Goal: Task Accomplishment & Management: Use online tool/utility

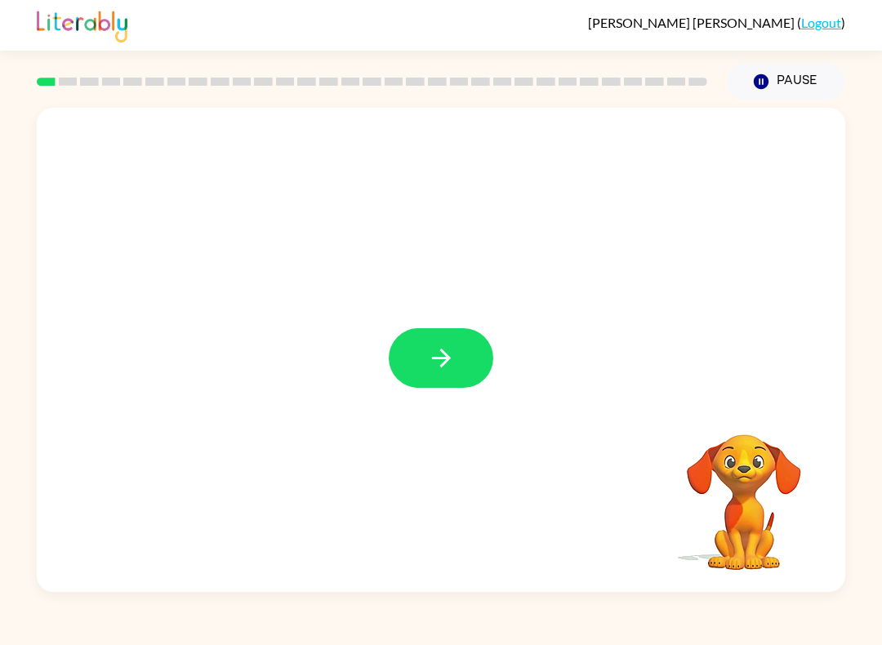
click at [479, 359] on button "button" at bounding box center [441, 358] width 105 height 60
click at [478, 358] on div at bounding box center [441, 350] width 809 height 484
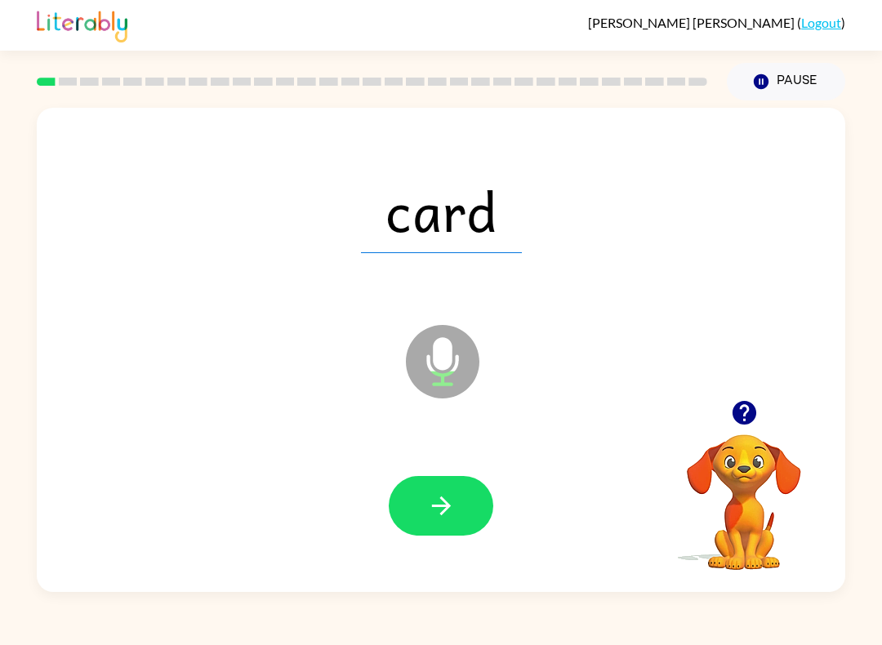
click at [439, 509] on icon "button" at bounding box center [441, 506] width 29 height 29
click at [452, 507] on icon "button" at bounding box center [441, 506] width 29 height 29
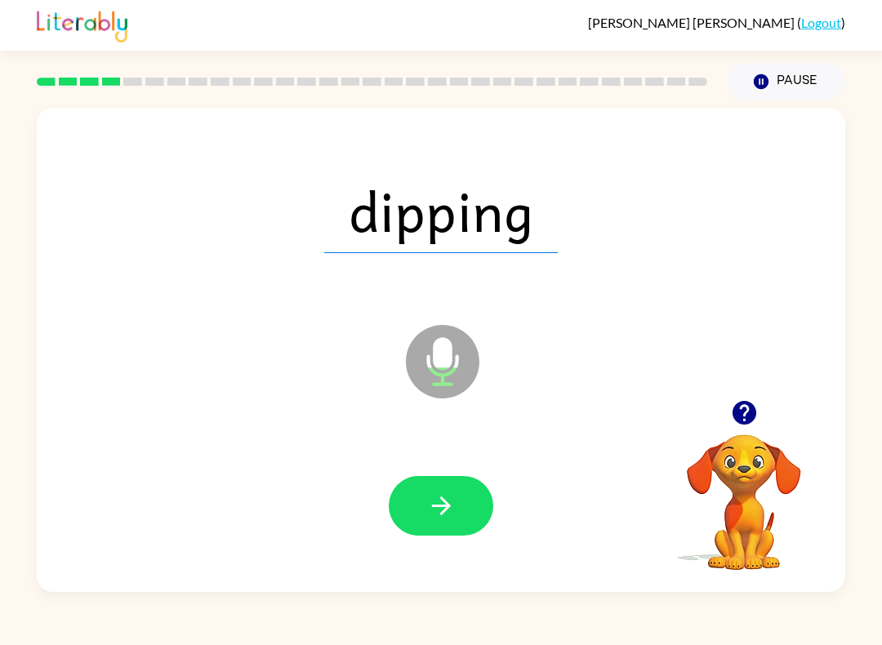
click at [439, 497] on icon "button" at bounding box center [441, 506] width 29 height 29
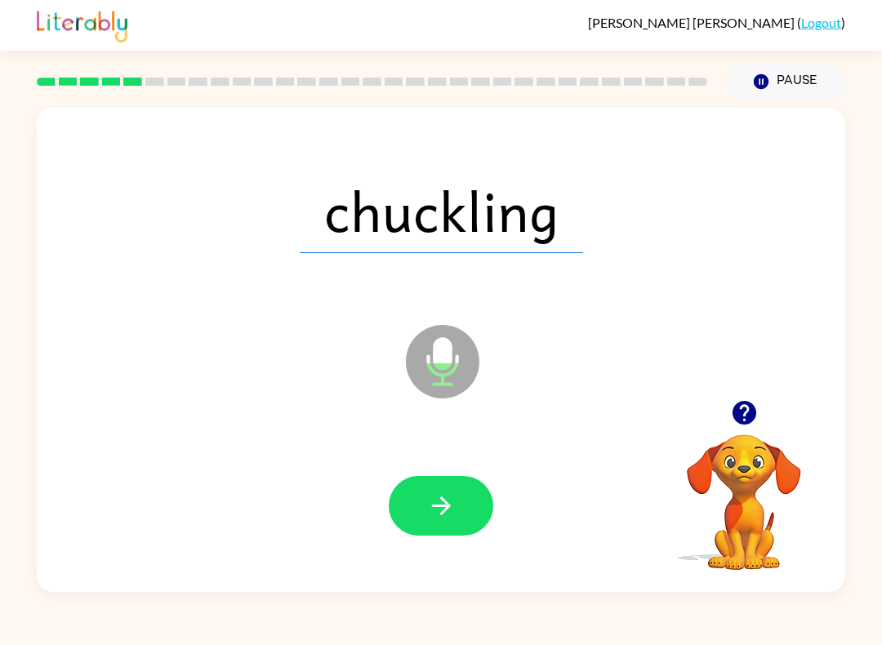
click at [459, 512] on button "button" at bounding box center [441, 506] width 105 height 60
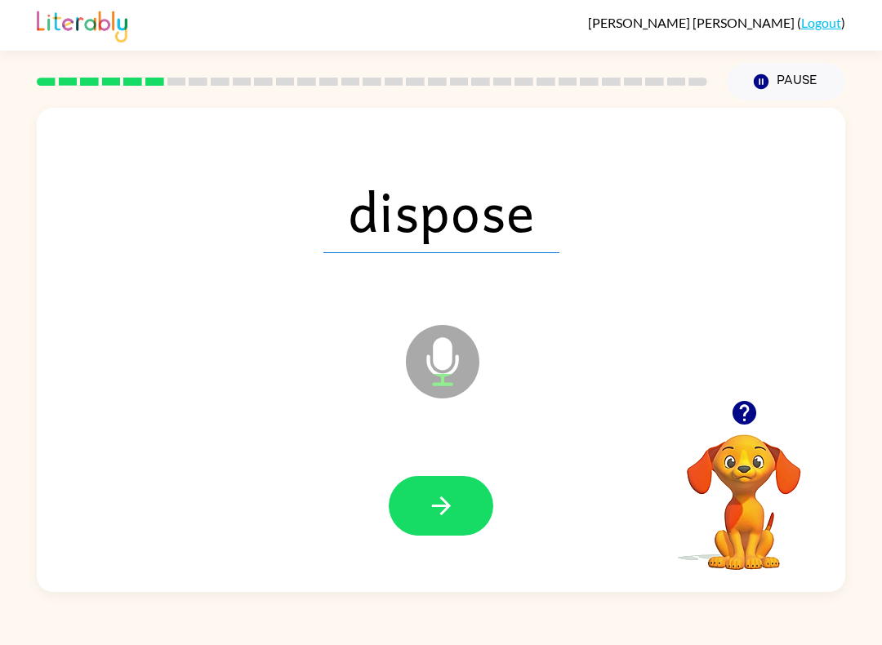
click at [424, 457] on div at bounding box center [441, 506] width 776 height 140
click at [451, 492] on icon "button" at bounding box center [441, 506] width 29 height 29
click at [449, 513] on icon "button" at bounding box center [441, 506] width 29 height 29
click at [447, 502] on icon "button" at bounding box center [441, 506] width 29 height 29
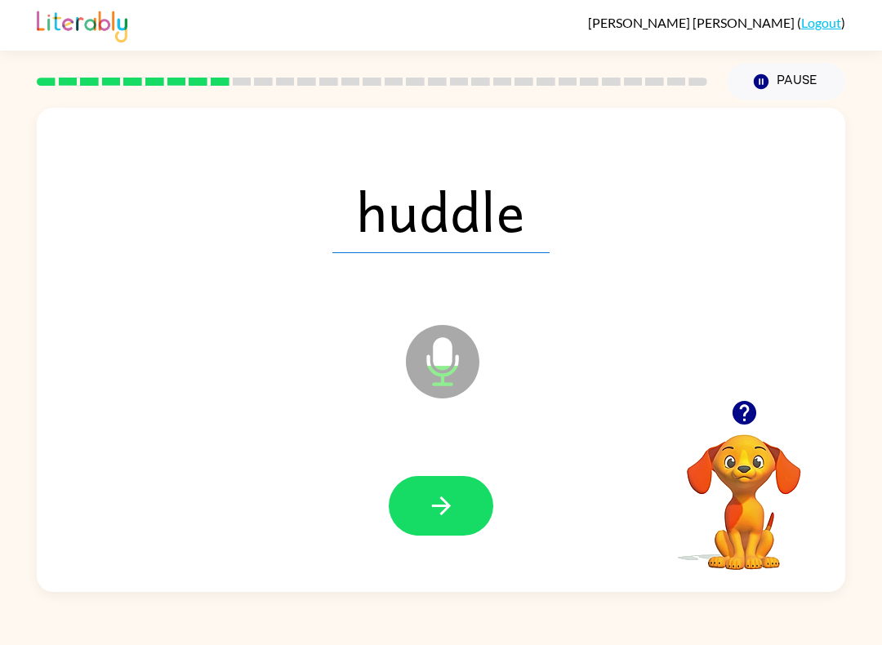
click at [466, 503] on button "button" at bounding box center [441, 506] width 105 height 60
click at [451, 506] on icon "button" at bounding box center [441, 506] width 29 height 29
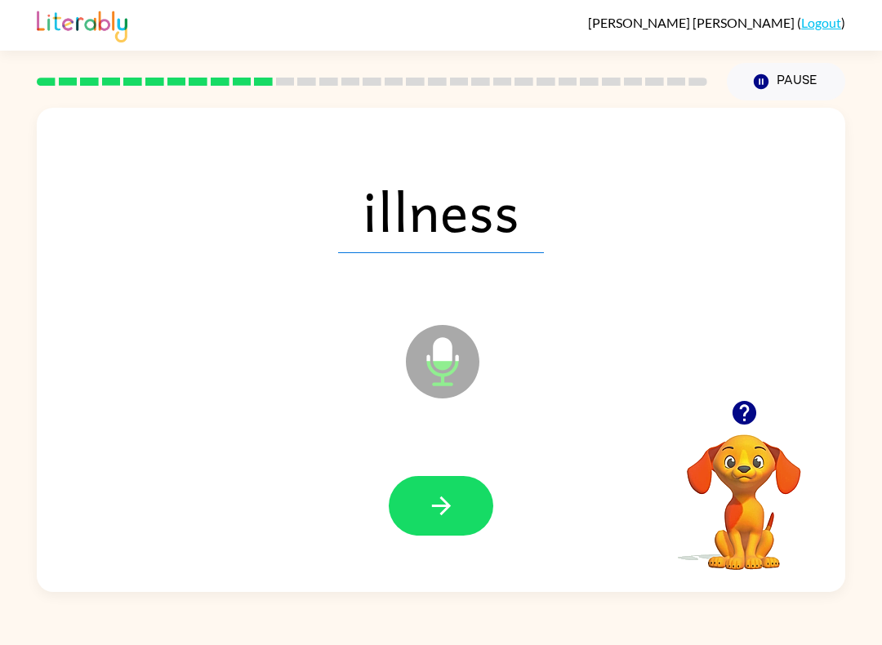
click at [396, 520] on button "button" at bounding box center [441, 506] width 105 height 60
click at [458, 500] on button "button" at bounding box center [441, 506] width 105 height 60
click at [438, 493] on icon "button" at bounding box center [441, 506] width 29 height 29
click at [440, 506] on icon "button" at bounding box center [441, 506] width 29 height 29
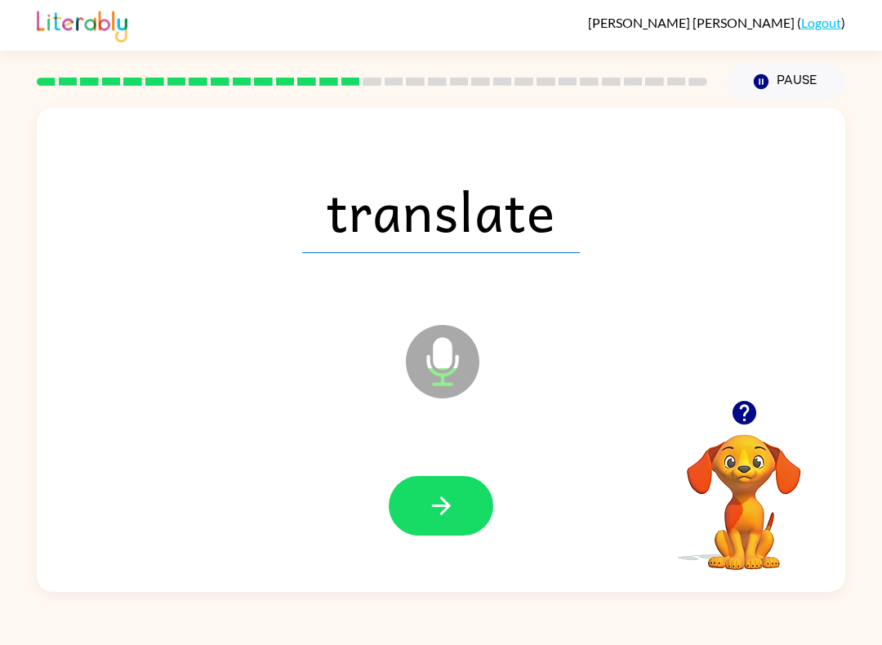
click at [447, 506] on icon "button" at bounding box center [440, 506] width 19 height 19
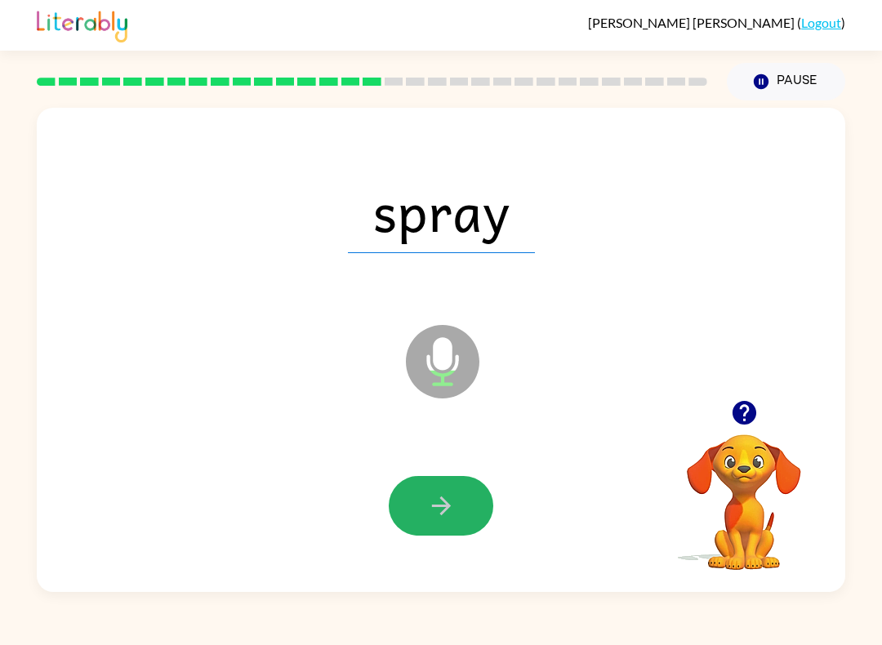
click at [456, 503] on button "button" at bounding box center [441, 506] width 105 height 60
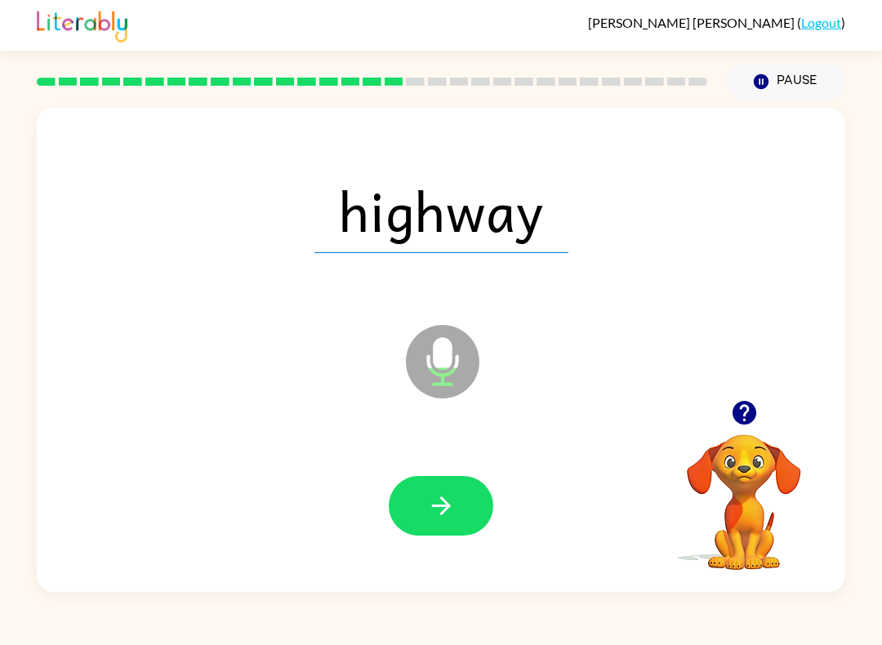
click at [470, 522] on button "button" at bounding box center [441, 506] width 105 height 60
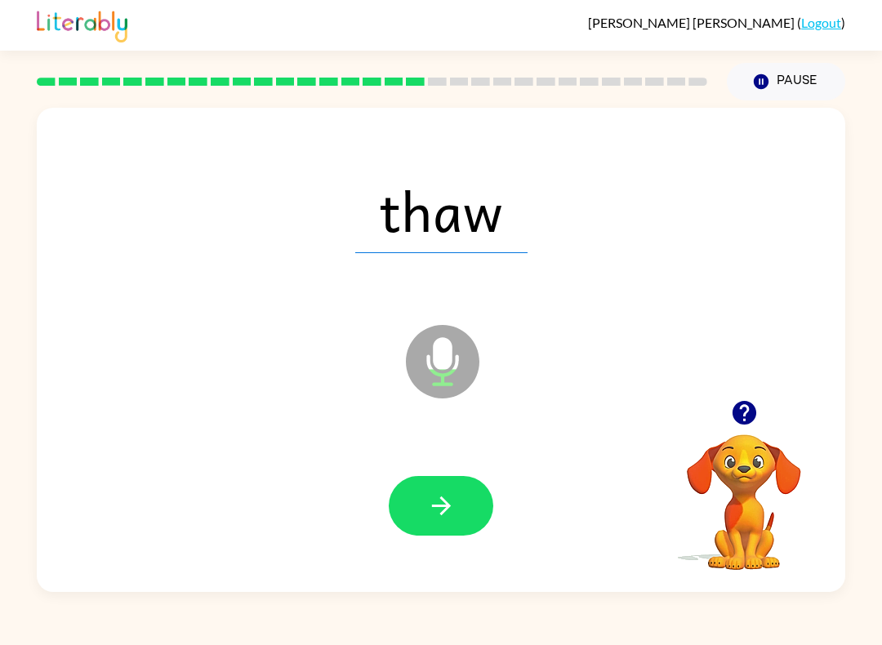
click at [476, 524] on button "button" at bounding box center [441, 506] width 105 height 60
click at [450, 506] on icon "button" at bounding box center [440, 506] width 19 height 19
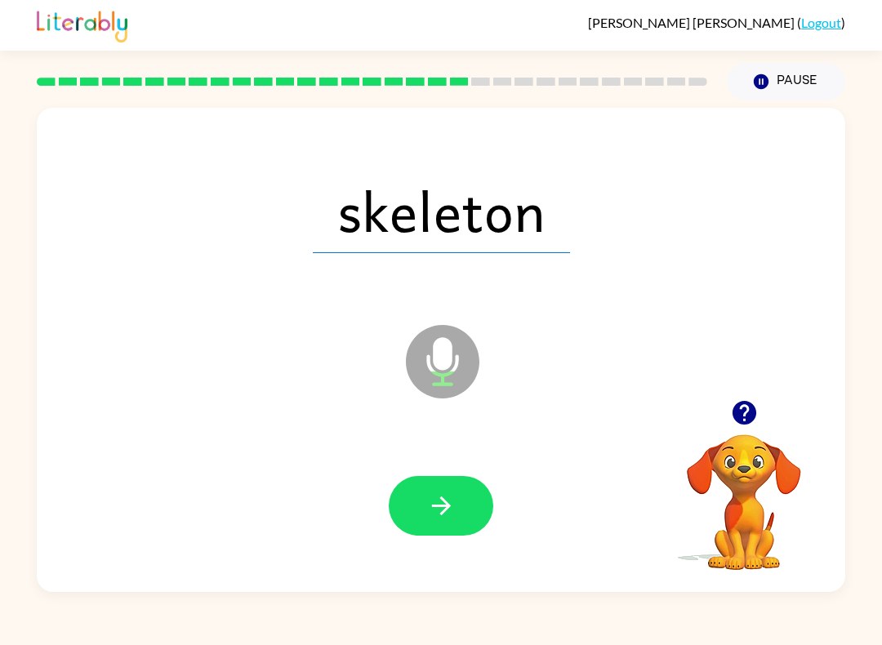
click at [452, 493] on icon "button" at bounding box center [441, 506] width 29 height 29
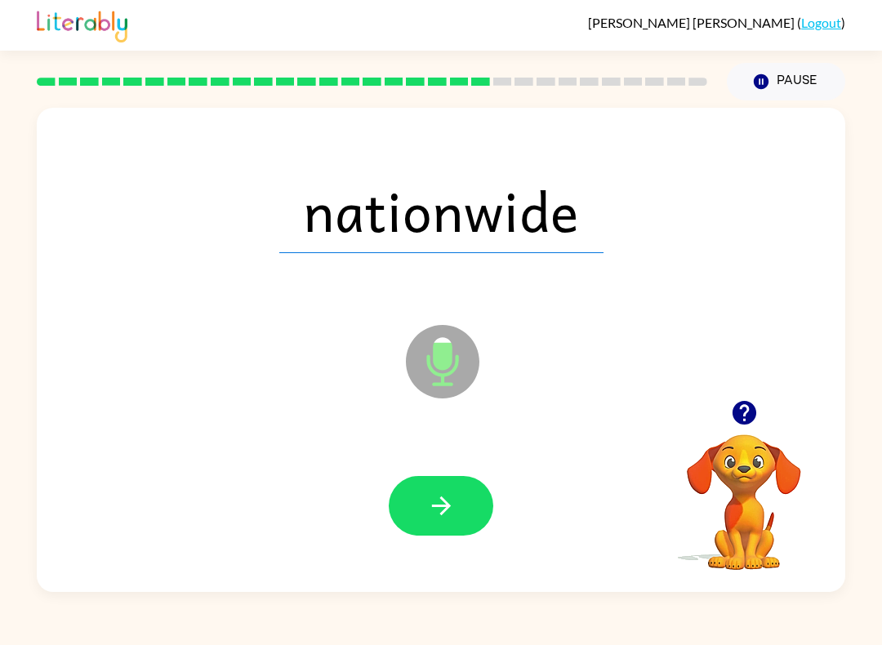
click at [446, 498] on icon "button" at bounding box center [441, 506] width 29 height 29
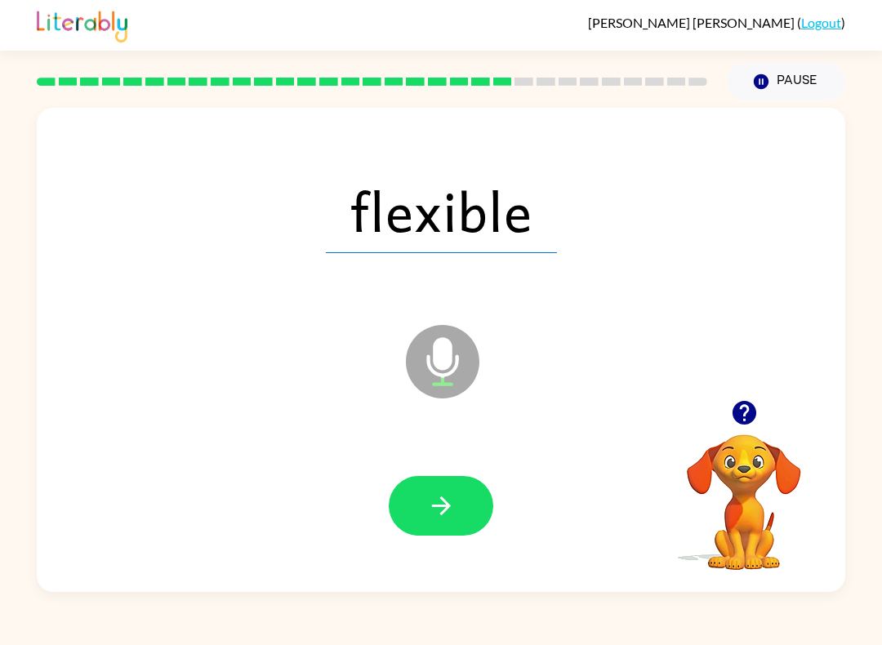
click at [456, 512] on button "button" at bounding box center [441, 506] width 105 height 60
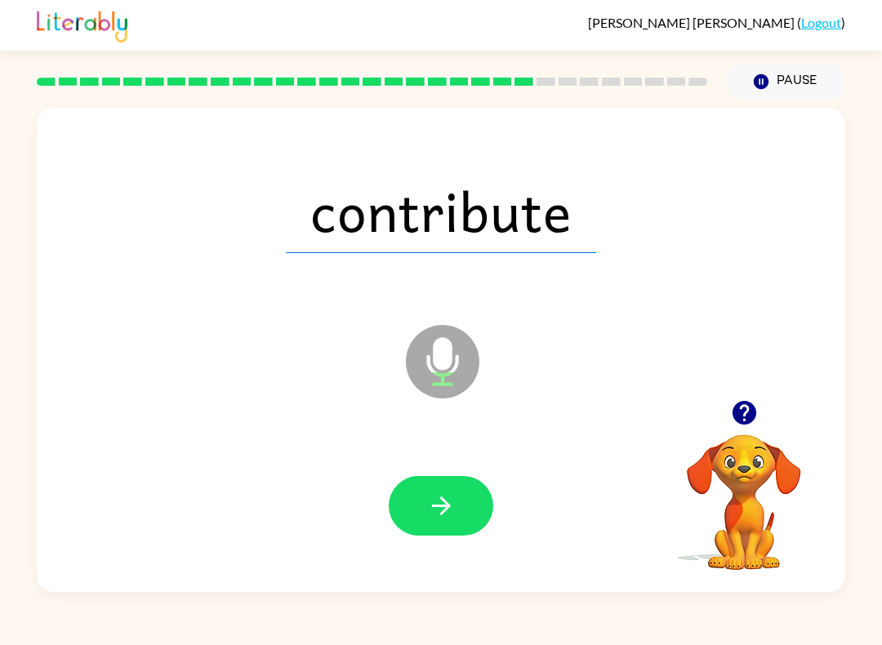
click at [411, 522] on button "button" at bounding box center [441, 506] width 105 height 60
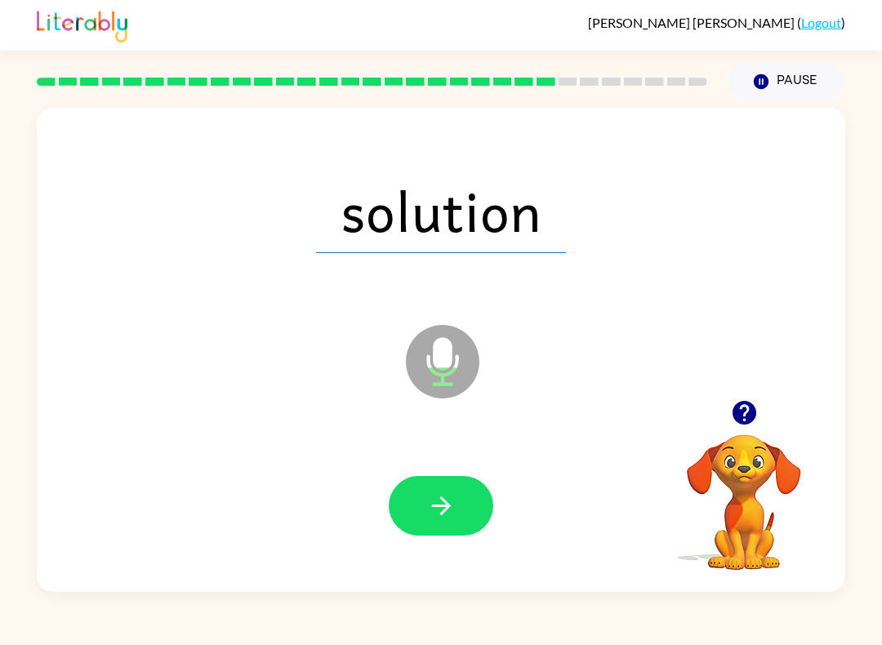
click at [444, 511] on icon "button" at bounding box center [440, 506] width 19 height 19
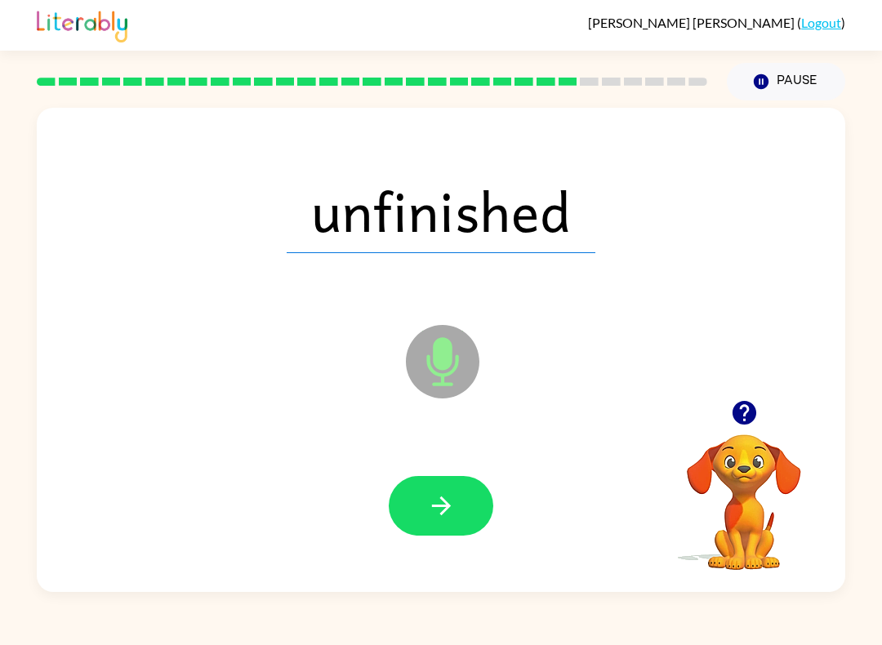
click at [452, 504] on icon "button" at bounding box center [441, 506] width 29 height 29
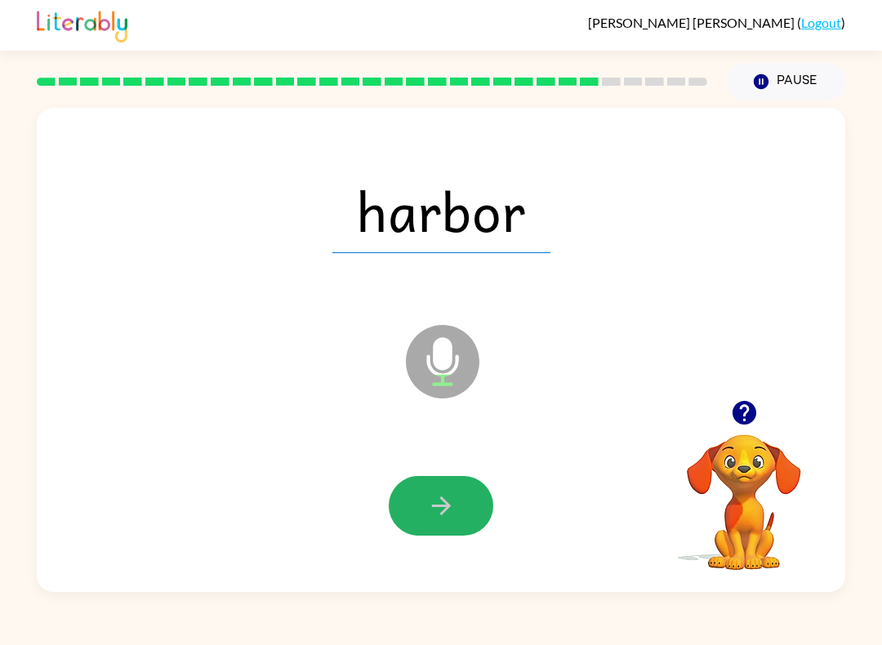
click at [470, 498] on button "button" at bounding box center [441, 506] width 105 height 60
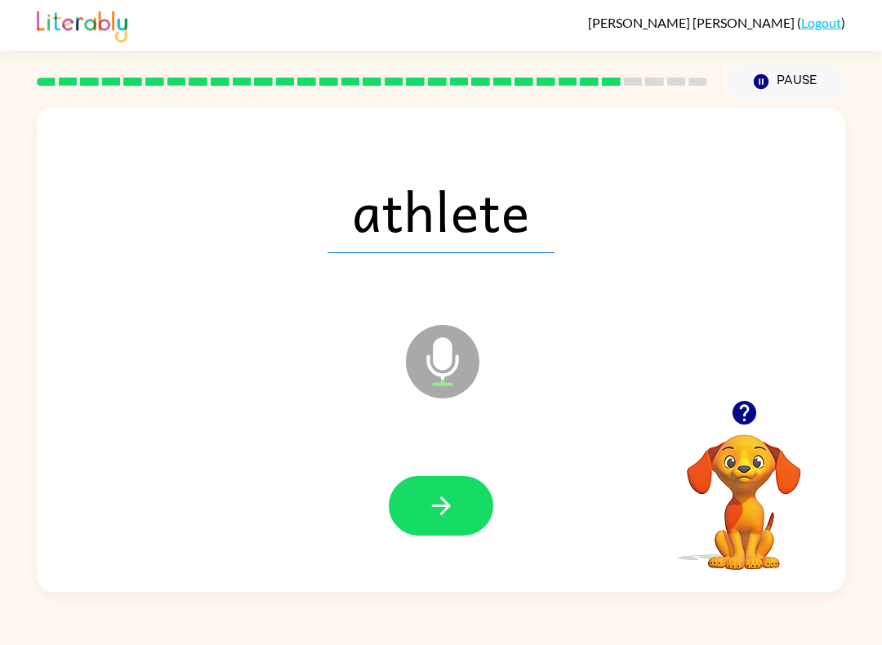
click at [457, 506] on button "button" at bounding box center [441, 506] width 105 height 60
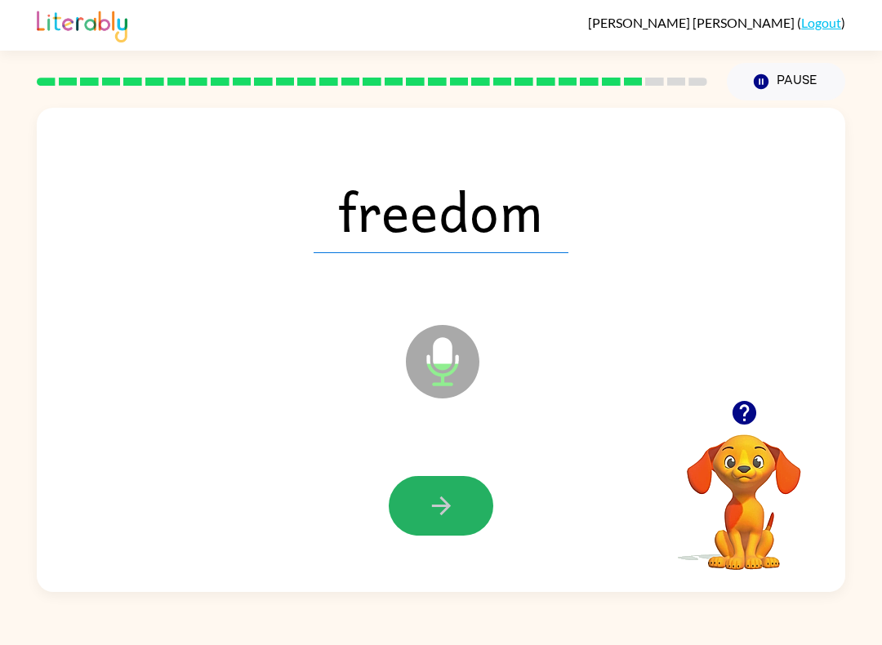
click at [453, 512] on icon "button" at bounding box center [441, 506] width 29 height 29
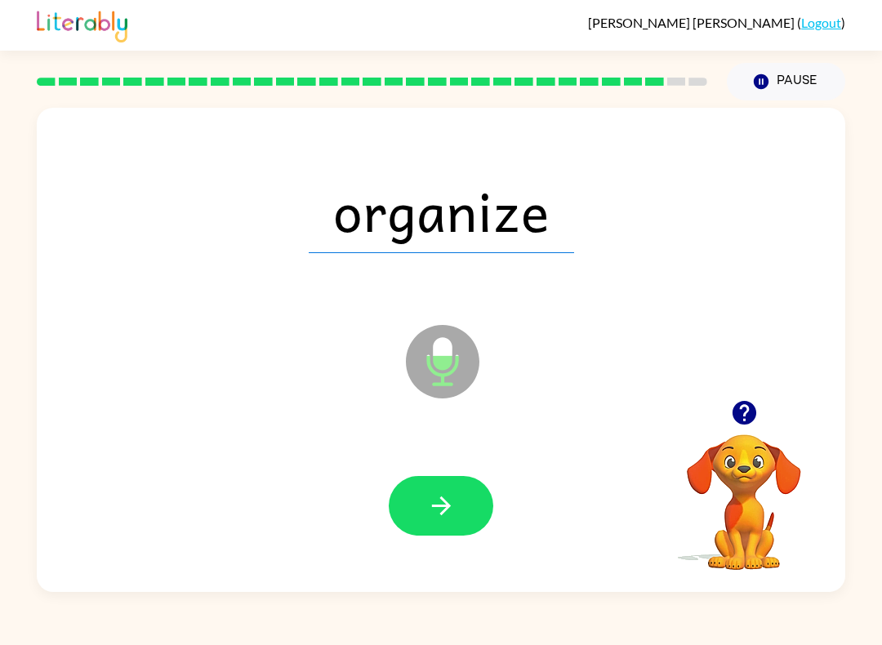
click at [439, 498] on icon "button" at bounding box center [441, 506] width 29 height 29
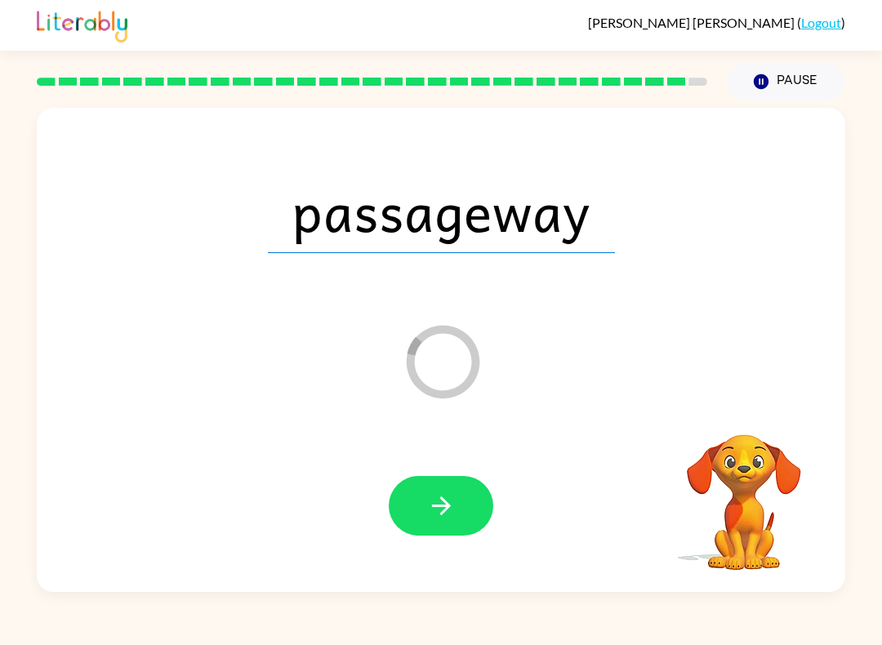
click at [416, 492] on button "button" at bounding box center [441, 506] width 105 height 60
